Goal: Information Seeking & Learning: Learn about a topic

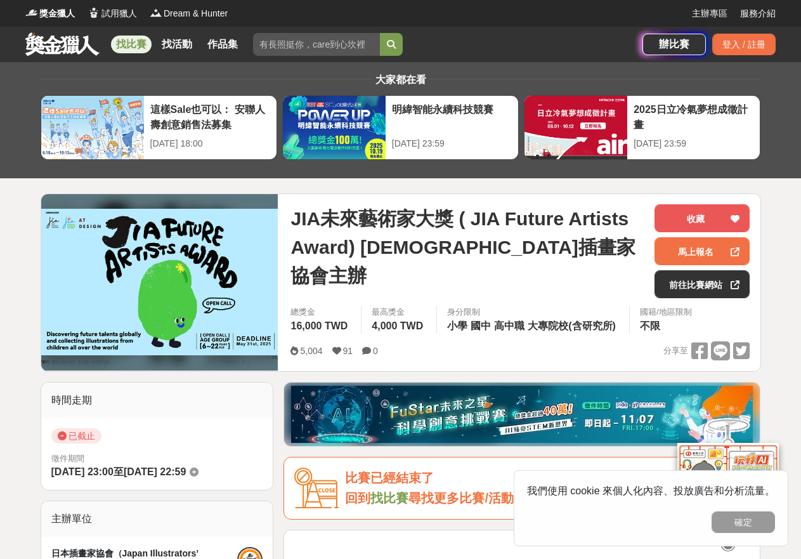
click at [121, 39] on link "找比賽" at bounding box center [131, 45] width 41 height 18
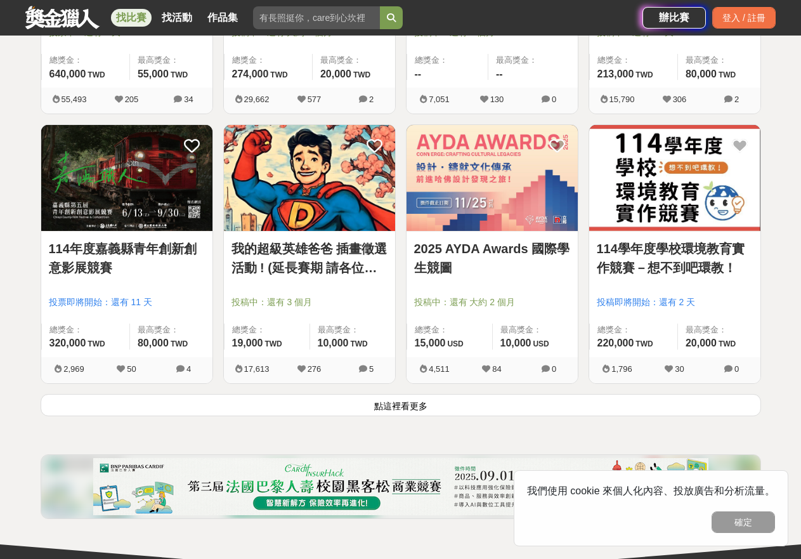
scroll to position [1523, 0]
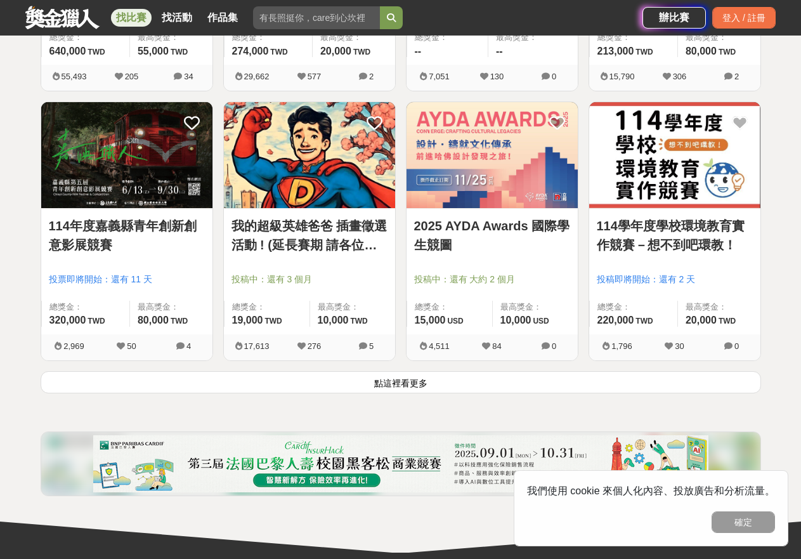
click at [416, 382] on button "點這裡看更多" at bounding box center [401, 382] width 721 height 22
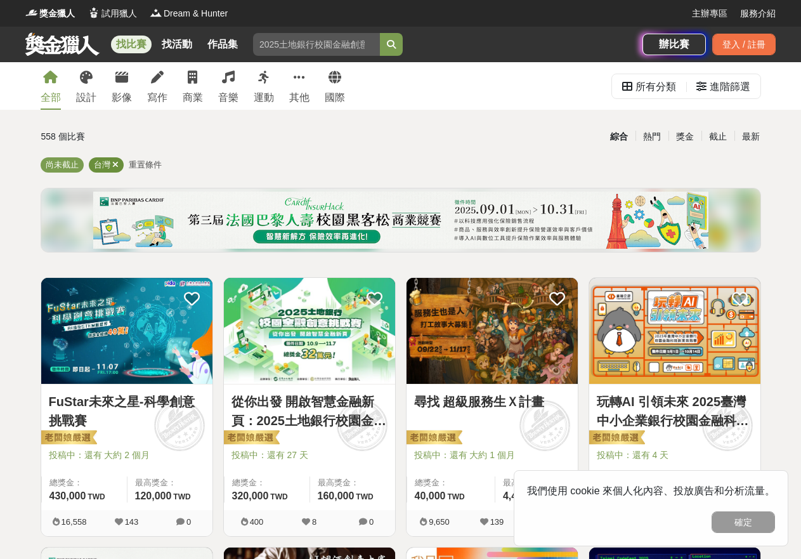
click at [115, 166] on icon at bounding box center [115, 165] width 6 height 8
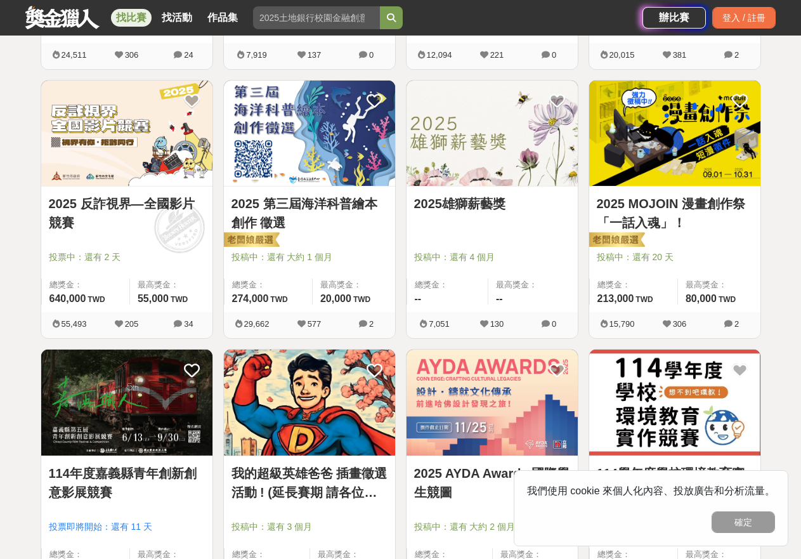
scroll to position [1586, 0]
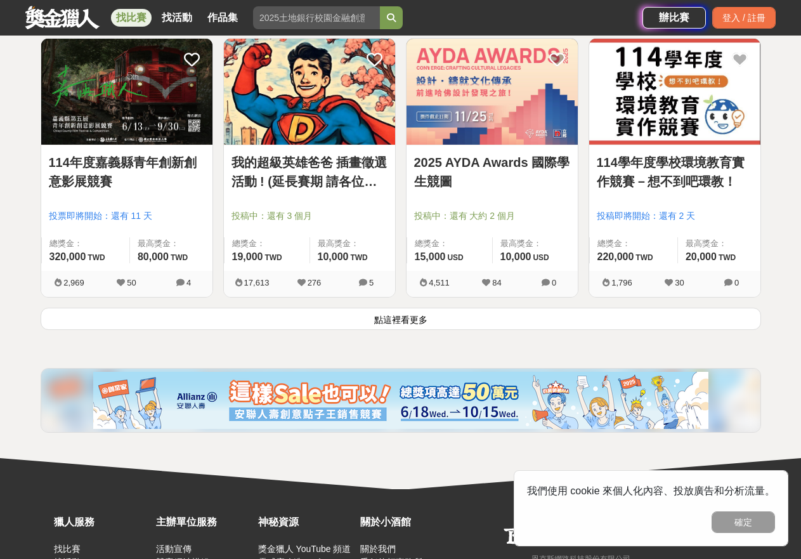
click at [405, 313] on button "點這裡看更多" at bounding box center [401, 319] width 721 height 22
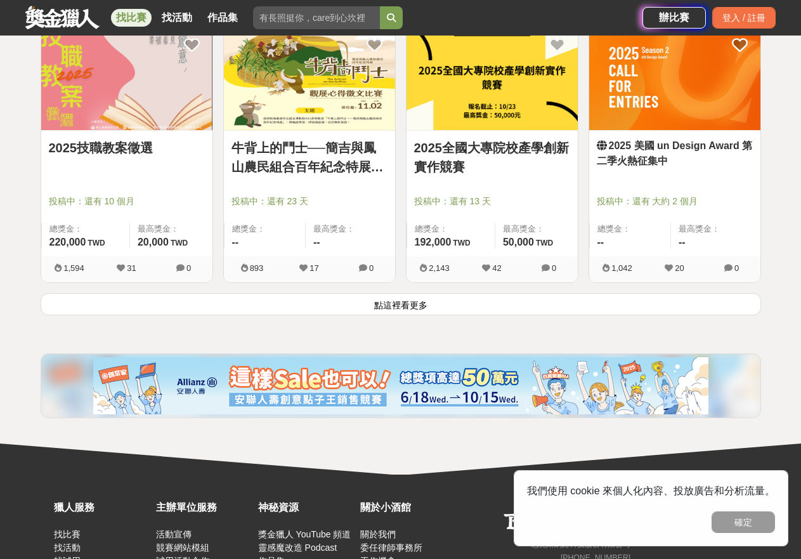
scroll to position [3311, 0]
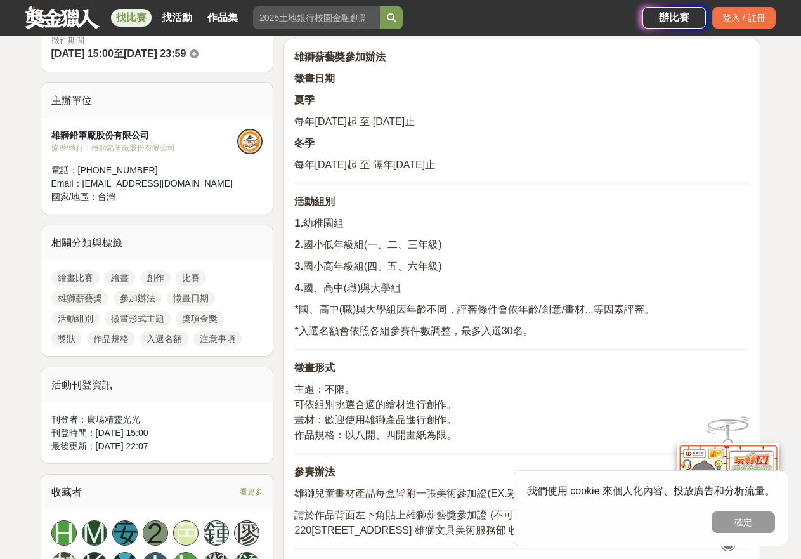
scroll to position [127, 0]
